Goal: Task Accomplishment & Management: Use online tool/utility

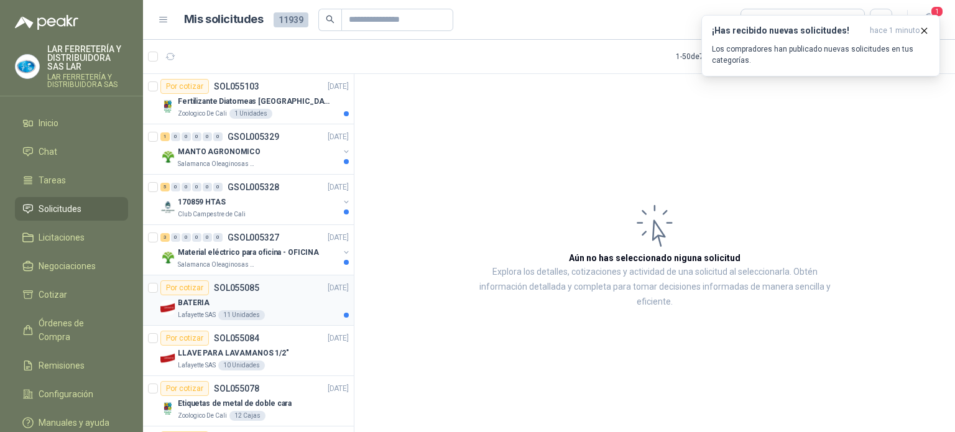
click at [282, 305] on div "BATERIA" at bounding box center [263, 302] width 171 height 15
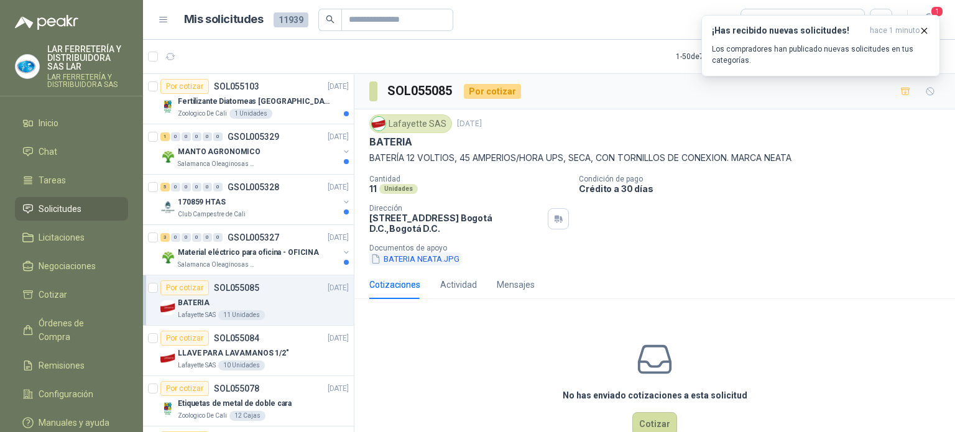
click at [425, 259] on button "BATERIA NEATA.JPG" at bounding box center [414, 258] width 91 height 13
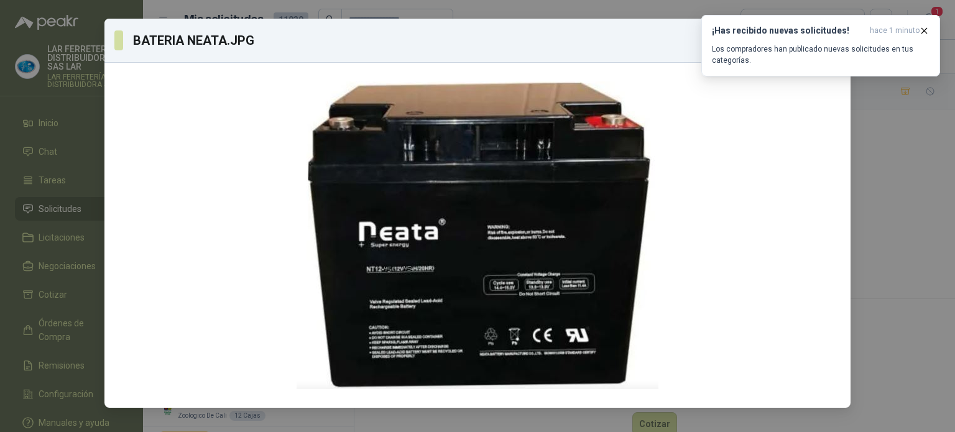
click at [884, 175] on div "BATERIA NEATA.JPG Descargar" at bounding box center [477, 216] width 955 height 432
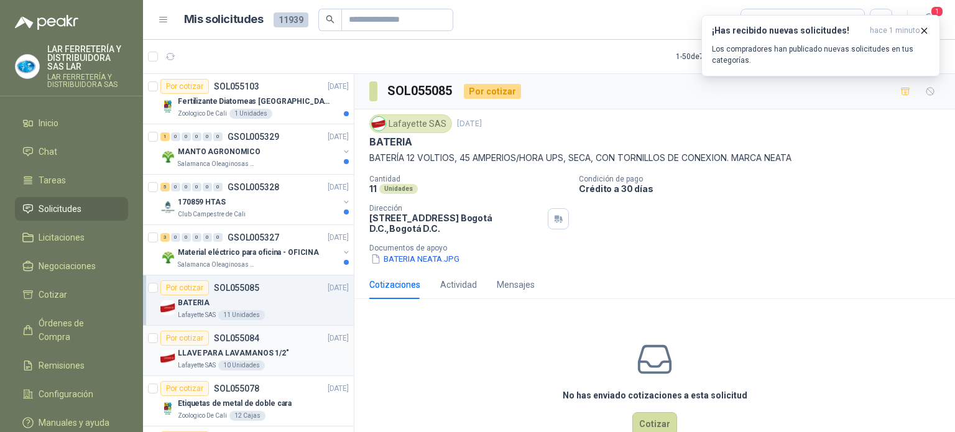
click at [223, 343] on div "Por cotizar SOL055084" at bounding box center [209, 338] width 99 height 15
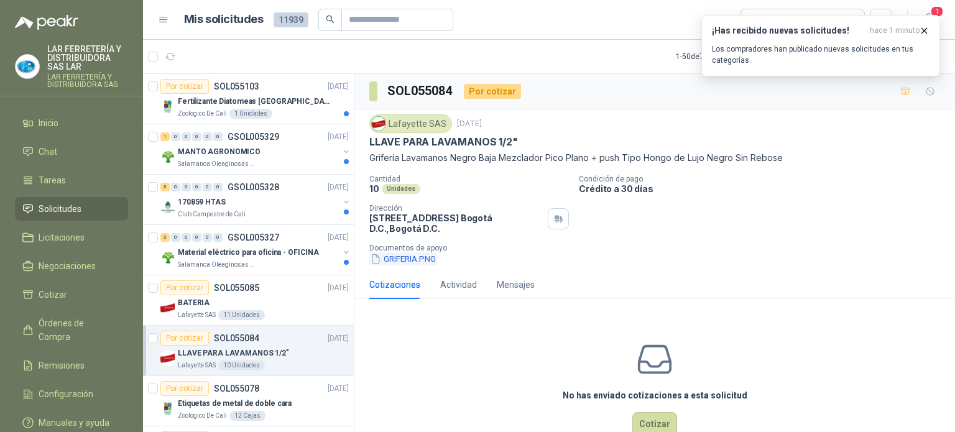
click at [403, 262] on button "GRIFERIA.PNG" at bounding box center [403, 258] width 68 height 13
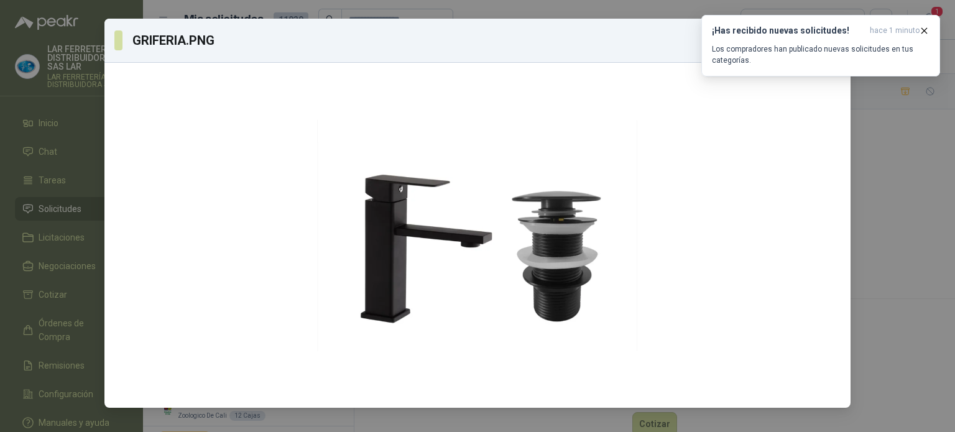
click at [904, 154] on div "GRIFERIA.PNG Descargar" at bounding box center [477, 216] width 955 height 432
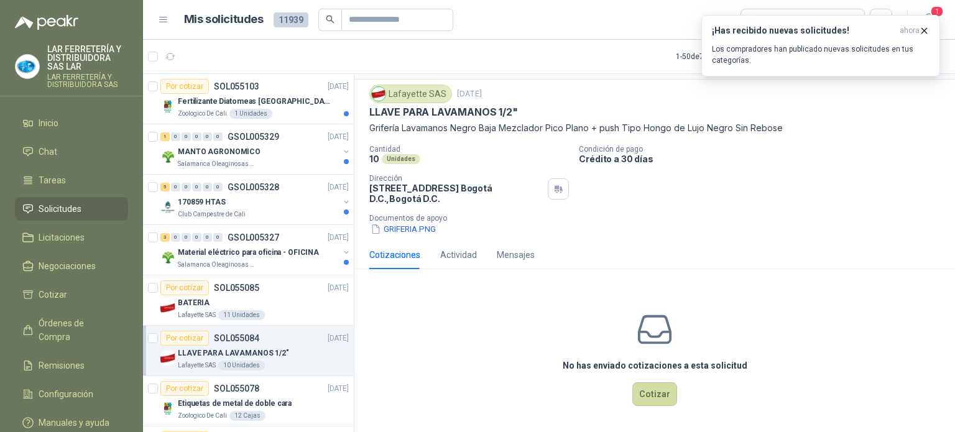
scroll to position [30, 0]
click at [647, 390] on button "Cotizar" at bounding box center [654, 394] width 45 height 24
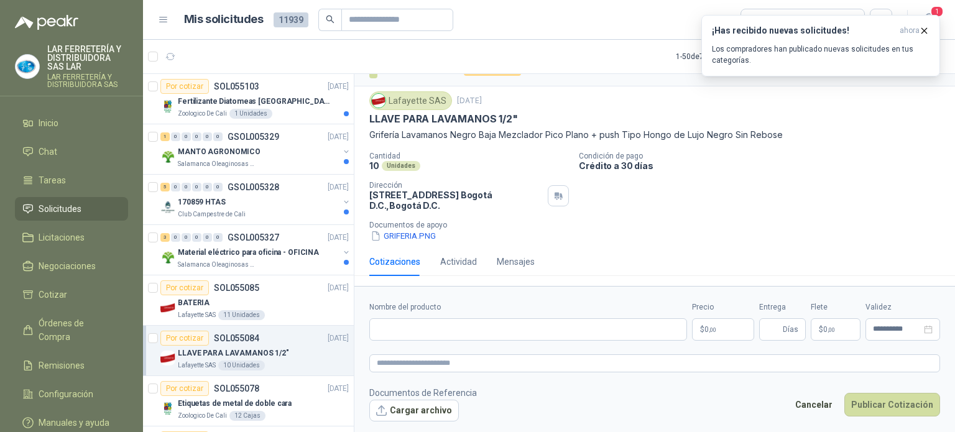
scroll to position [22, 0]
click at [566, 325] on input "Nombre del producto" at bounding box center [528, 329] width 318 height 22
paste input "**********"
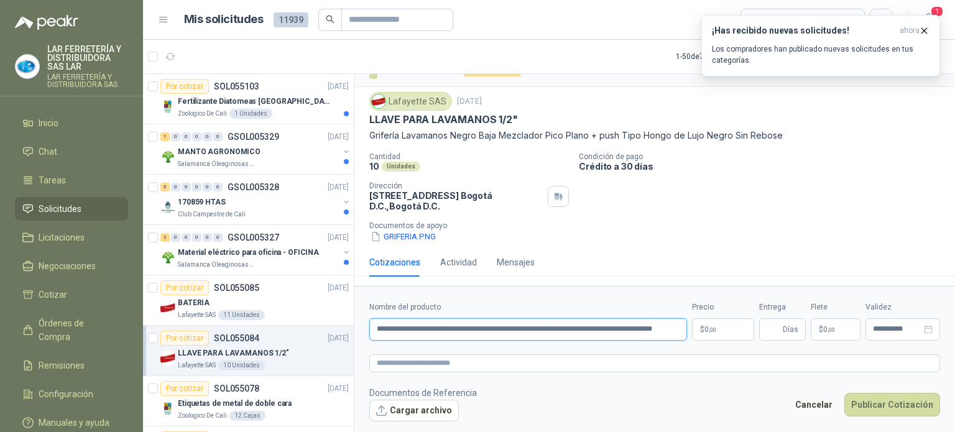
scroll to position [0, 71]
type input "**********"
click at [596, 366] on textarea at bounding box center [654, 363] width 571 height 18
click at [729, 326] on body "LAR FERRETERÍA Y DISTRIBUIDORA SAS LAR LAR FERRETERÍA Y DISTRIBUIDORA SAS Inici…" at bounding box center [477, 216] width 955 height 432
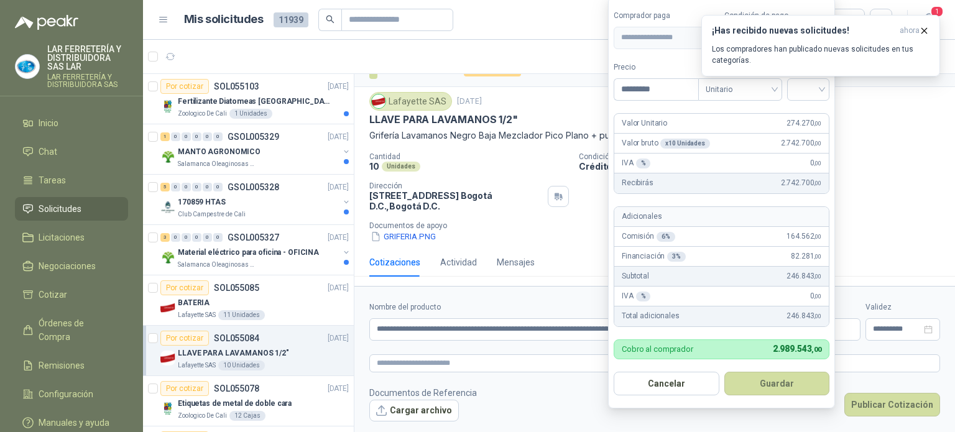
type input "*********"
click at [673, 57] on form "**********" at bounding box center [721, 203] width 227 height 412
click at [721, 91] on span "Unitario" at bounding box center [740, 89] width 69 height 19
click at [738, 118] on div "Unitario" at bounding box center [743, 116] width 64 height 14
click at [808, 91] on input "search" at bounding box center [808, 88] width 27 height 19
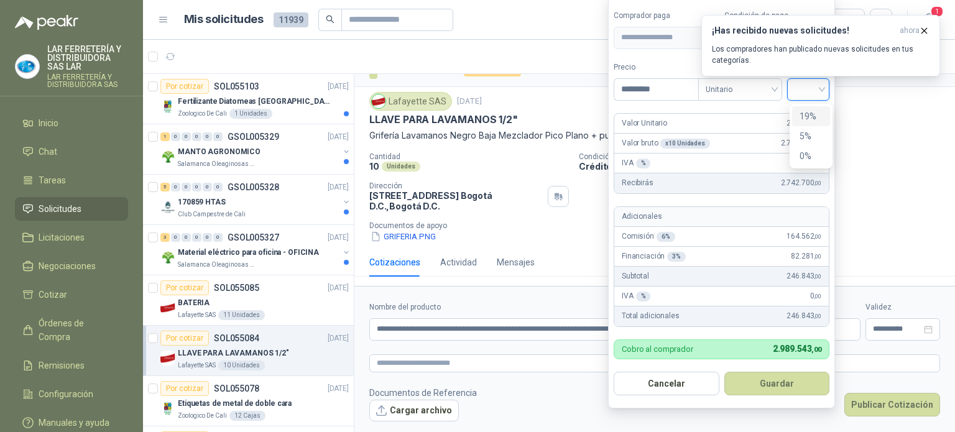
click at [805, 116] on div "19%" at bounding box center [811, 116] width 23 height 14
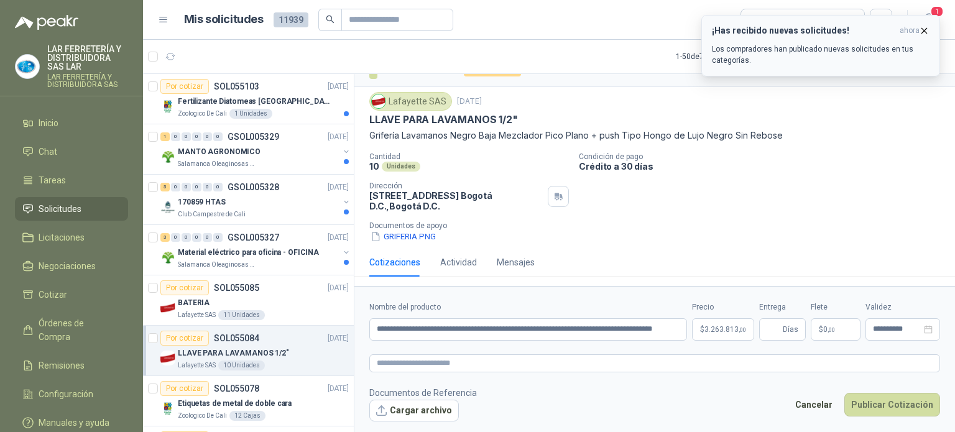
click at [927, 24] on button "¡Has recibido nuevas solicitudes! ahora Los compradores han publicado nuevas so…" at bounding box center [820, 46] width 239 height 62
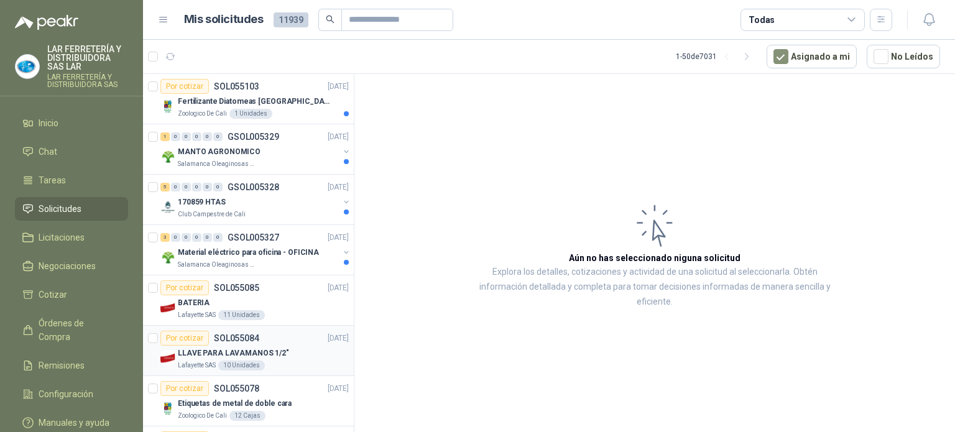
click at [284, 346] on div "LLAVE PARA LAVAMANOS 1/2"" at bounding box center [263, 353] width 171 height 15
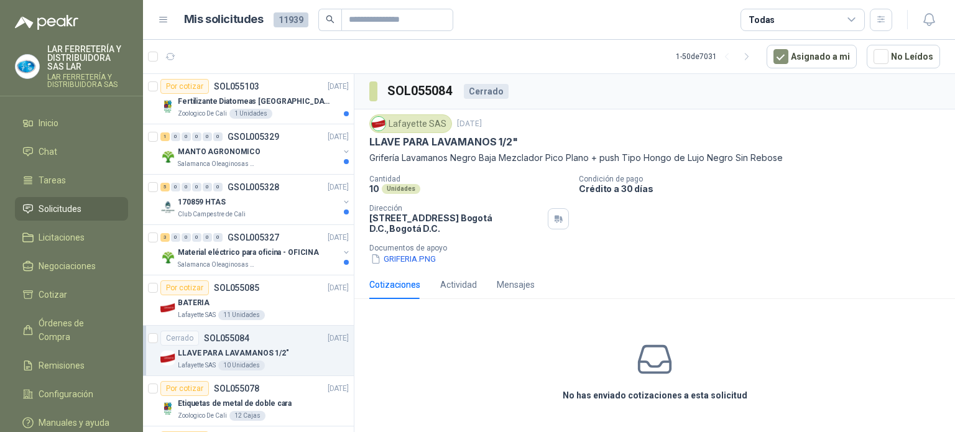
click at [645, 370] on icon at bounding box center [654, 359] width 39 height 39
click at [655, 387] on div "No has enviado cotizaciones a esta solicitud" at bounding box center [654, 371] width 601 height 125
click at [661, 366] on icon at bounding box center [654, 359] width 39 height 39
drag, startPoint x: 661, startPoint y: 366, endPoint x: 658, endPoint y: 390, distance: 24.4
click at [662, 373] on icon at bounding box center [654, 359] width 39 height 39
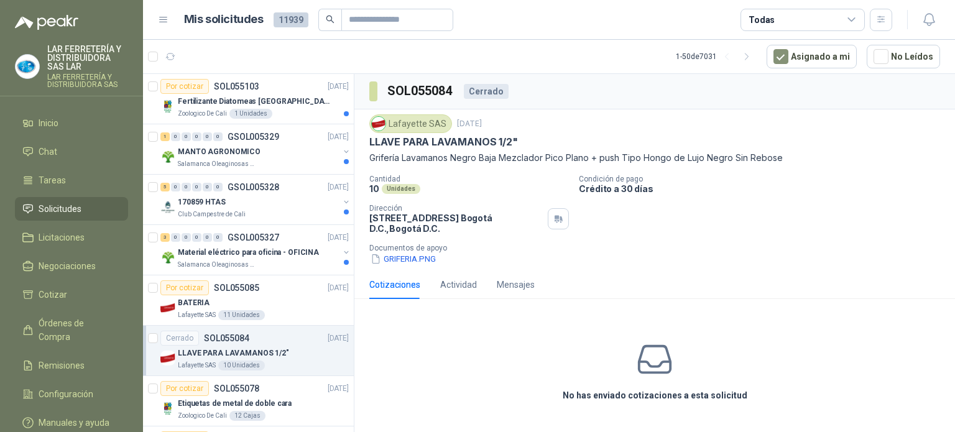
click at [658, 400] on h3 "No has enviado cotizaciones a esta solicitud" at bounding box center [655, 396] width 185 height 14
click at [587, 395] on h3 "No has enviado cotizaciones a esta solicitud" at bounding box center [655, 396] width 185 height 14
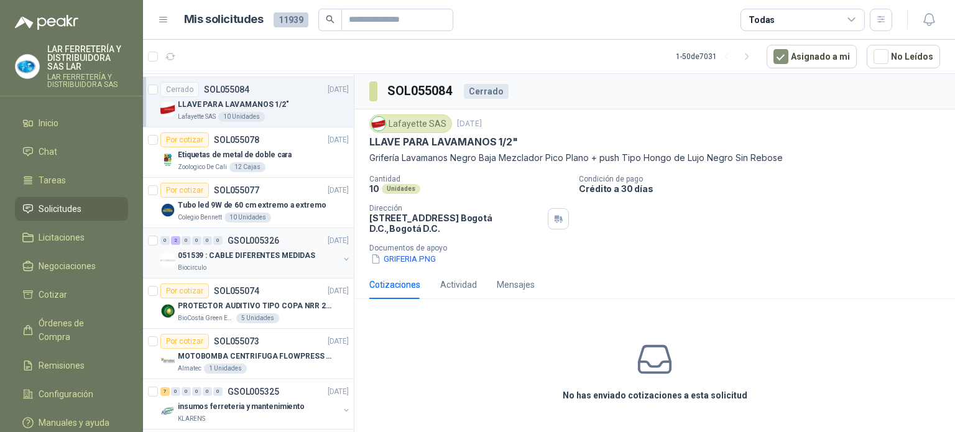
scroll to position [124, 0]
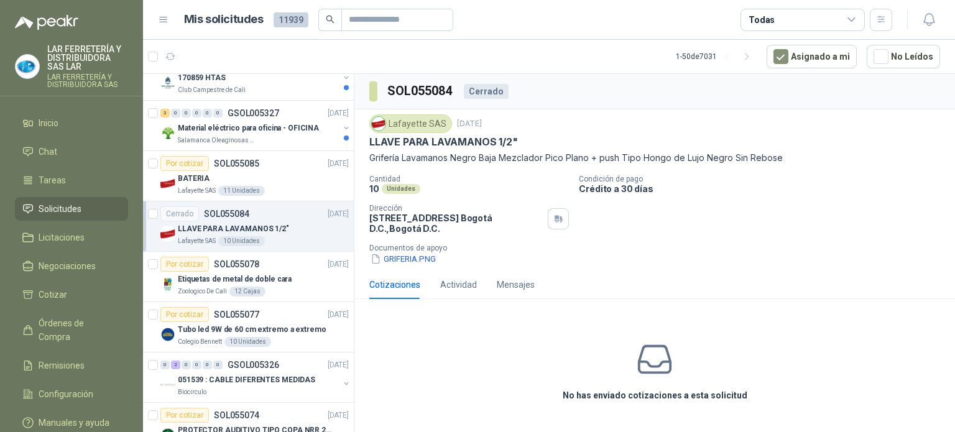
click at [532, 364] on div "No has enviado cotizaciones a esta solicitud" at bounding box center [654, 371] width 601 height 125
click at [646, 372] on icon at bounding box center [655, 359] width 32 height 27
click at [650, 369] on icon at bounding box center [654, 359] width 39 height 39
click at [651, 368] on icon at bounding box center [654, 359] width 39 height 39
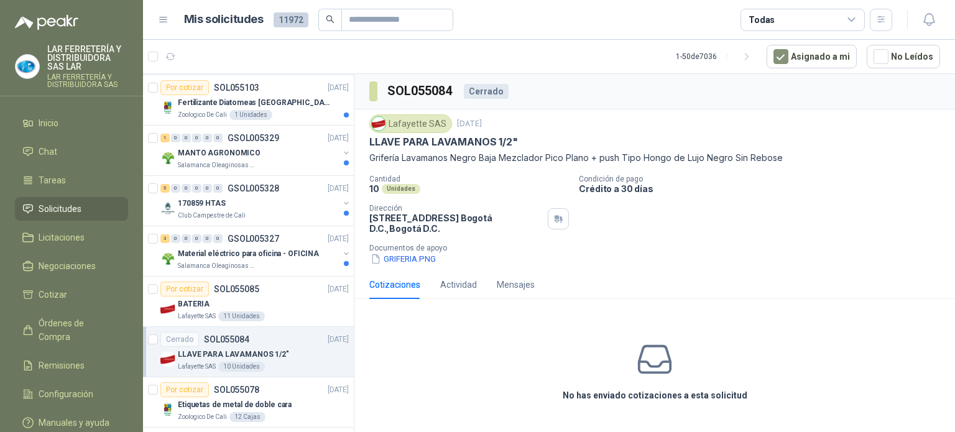
scroll to position [311, 0]
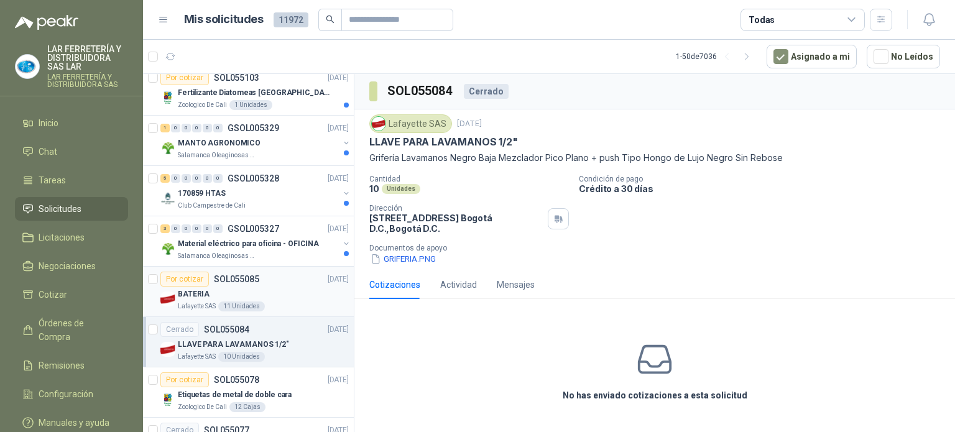
click at [294, 296] on div "BATERIA" at bounding box center [263, 294] width 171 height 15
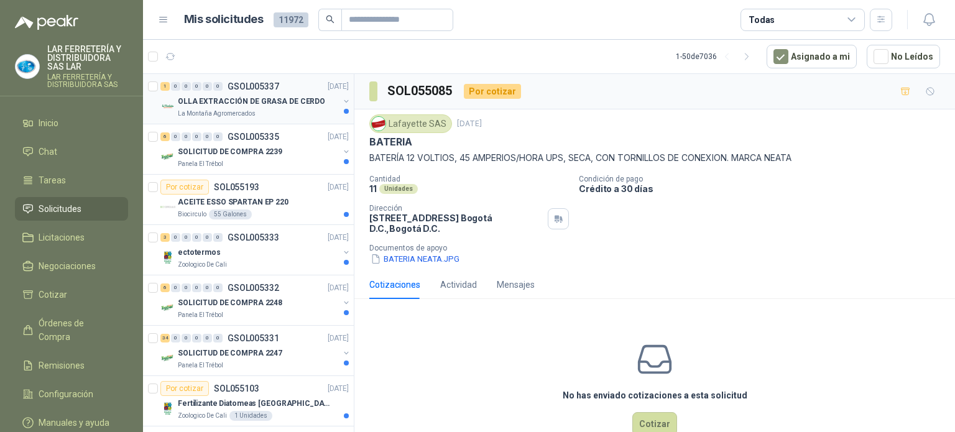
click at [247, 104] on p "OLLA EXTRACCIÓN DE GRASA DE CERDO" at bounding box center [251, 102] width 147 height 12
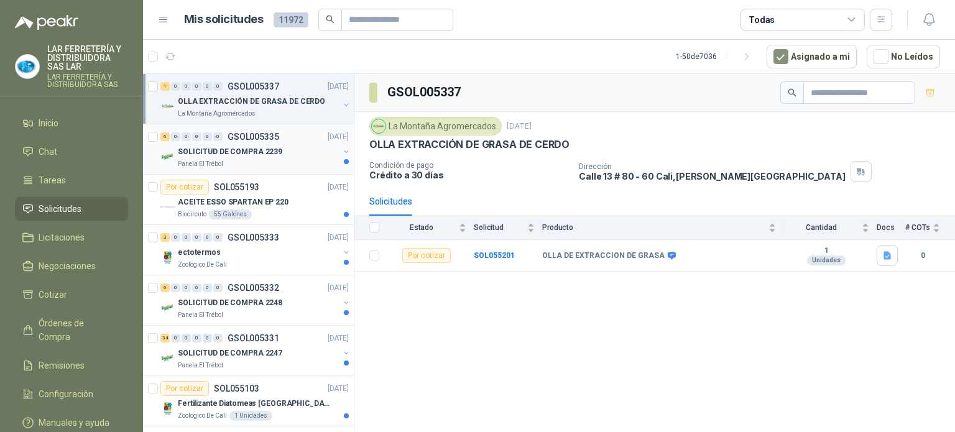
click at [244, 158] on div "SOLICITUD DE COMPRA 2239" at bounding box center [258, 151] width 161 height 15
click at [264, 195] on div "ACEITE ESSO SPARTAN EP 220" at bounding box center [263, 202] width 171 height 15
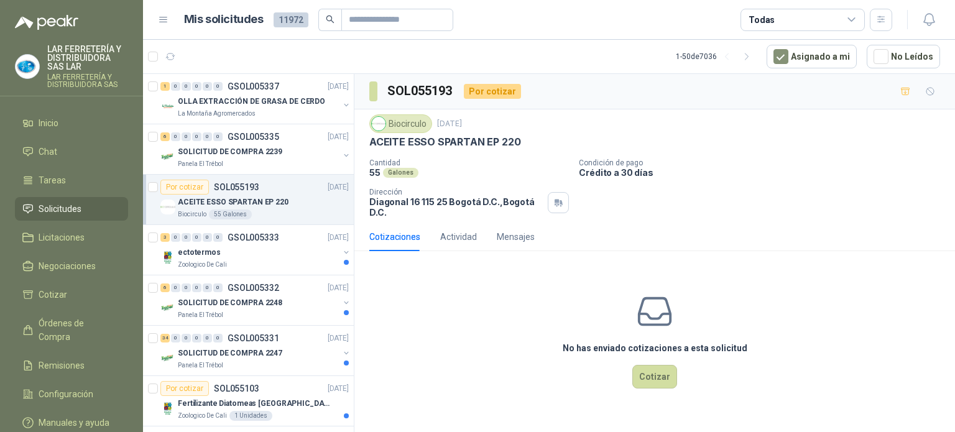
click at [820, 19] on div "Todas" at bounding box center [803, 20] width 124 height 22
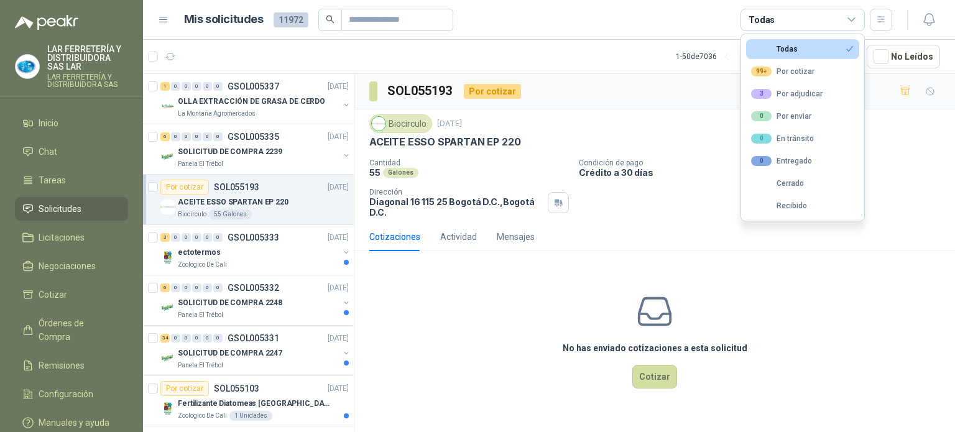
click at [649, 25] on article "Mis solicitudes 11972 Todas" at bounding box center [538, 20] width 709 height 22
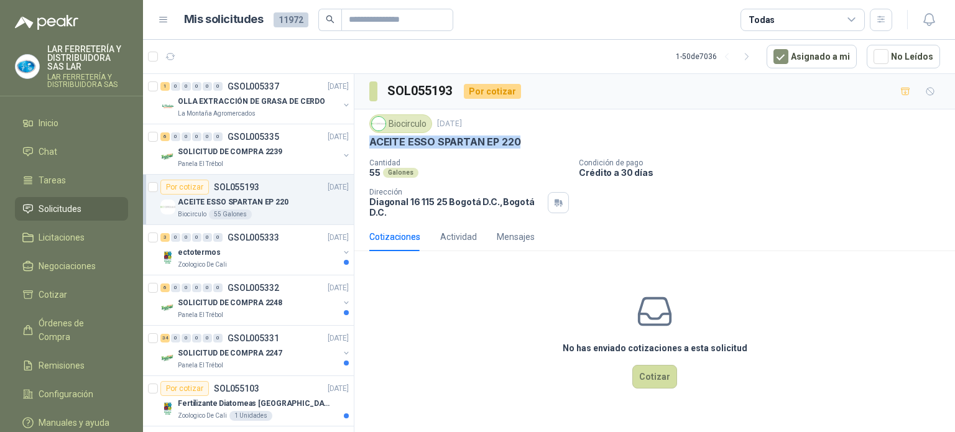
drag, startPoint x: 515, startPoint y: 142, endPoint x: 372, endPoint y: 145, distance: 142.4
click at [372, 145] on div "ACEITE ESSO SPARTAN EP 220" at bounding box center [654, 142] width 571 height 13
copy p "ACEITE ESSO SPARTAN EP 220"
click at [438, 205] on p "Diagonal 16 115 25 Bogotá D.C. , Bogotá D.C." at bounding box center [455, 206] width 173 height 21
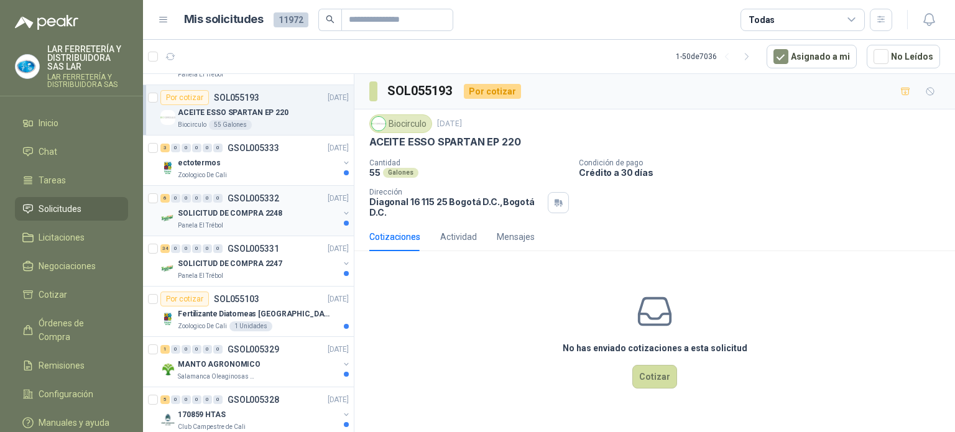
scroll to position [124, 0]
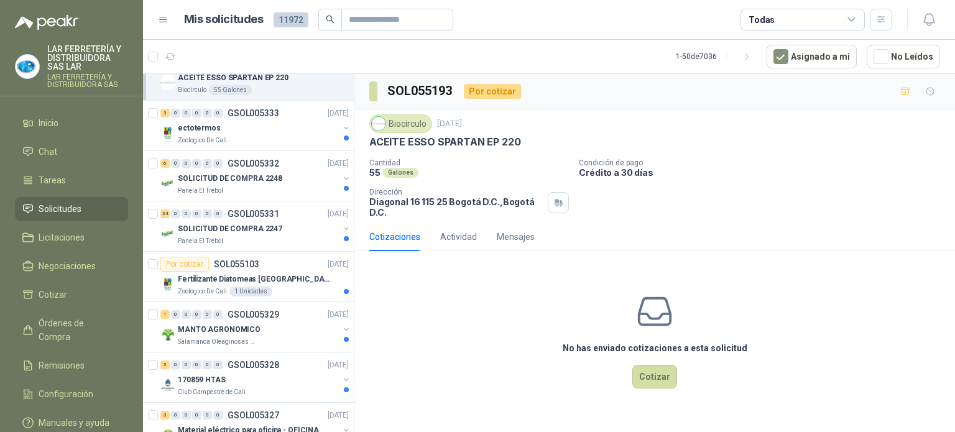
click at [789, 21] on div "Todas" at bounding box center [803, 20] width 124 height 22
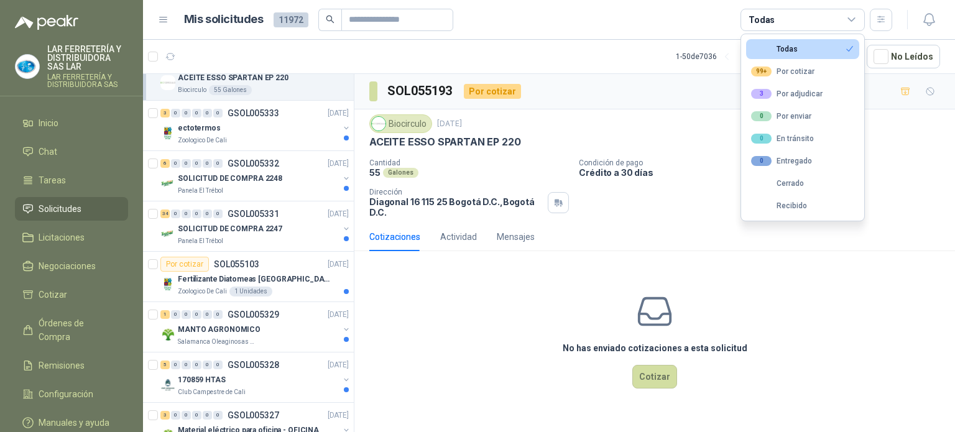
click at [689, 18] on article "Mis solicitudes 11972 Todas" at bounding box center [538, 20] width 709 height 22
